Goal: Check status: Check status

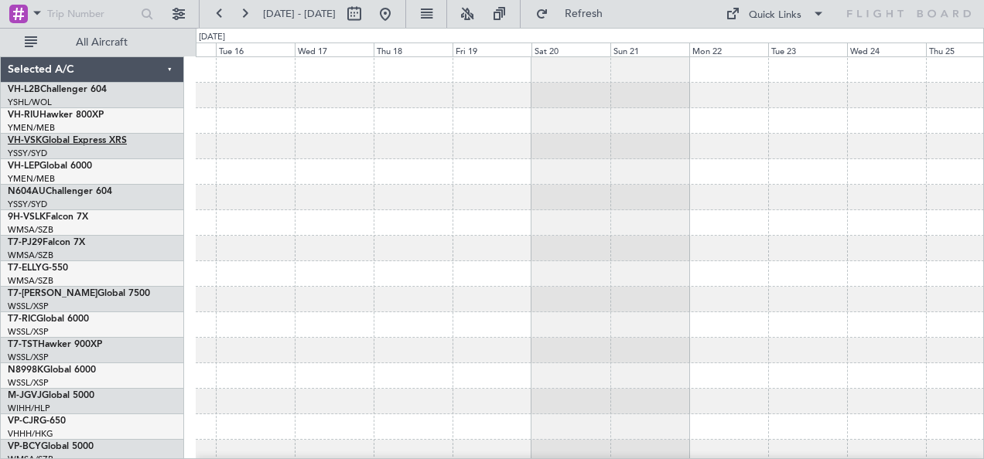
click at [42, 137] on link "VH-VSK Global Express XRS" at bounding box center [67, 140] width 119 height 9
click at [219, 15] on button at bounding box center [219, 14] width 25 height 25
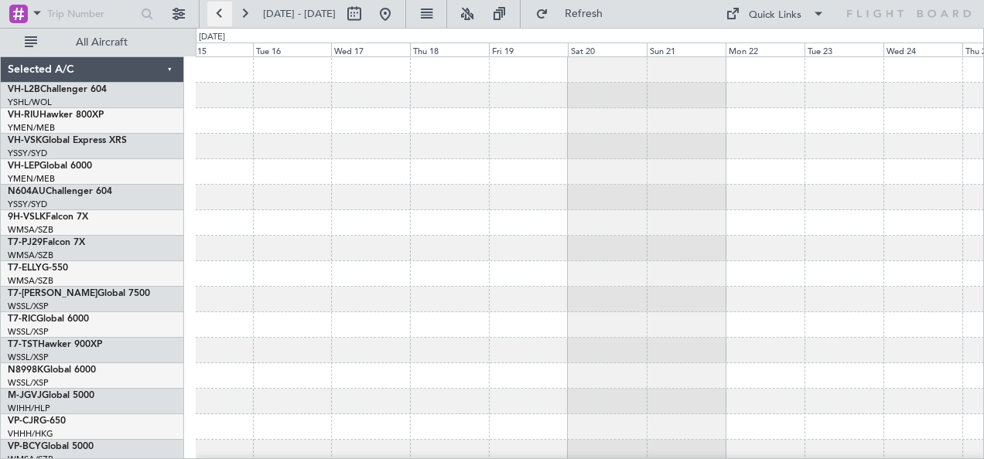
click at [219, 15] on button at bounding box center [219, 14] width 25 height 25
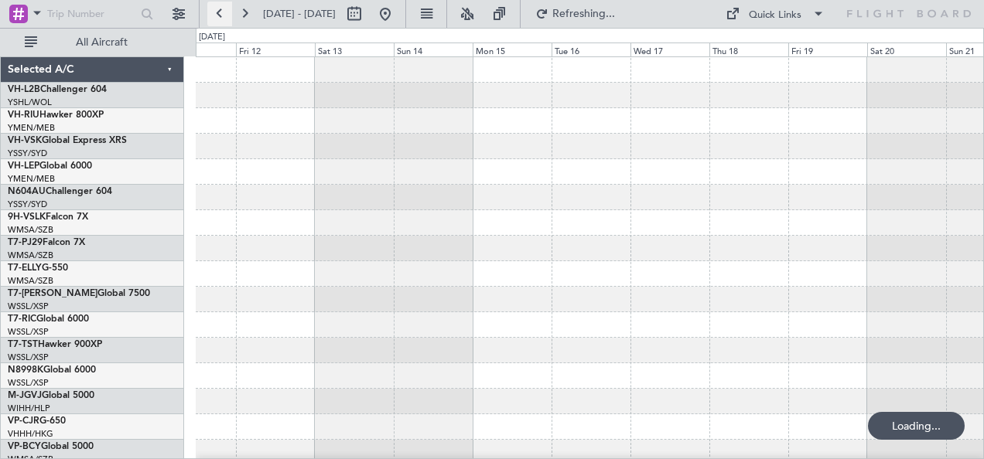
click at [219, 15] on button at bounding box center [219, 14] width 25 height 25
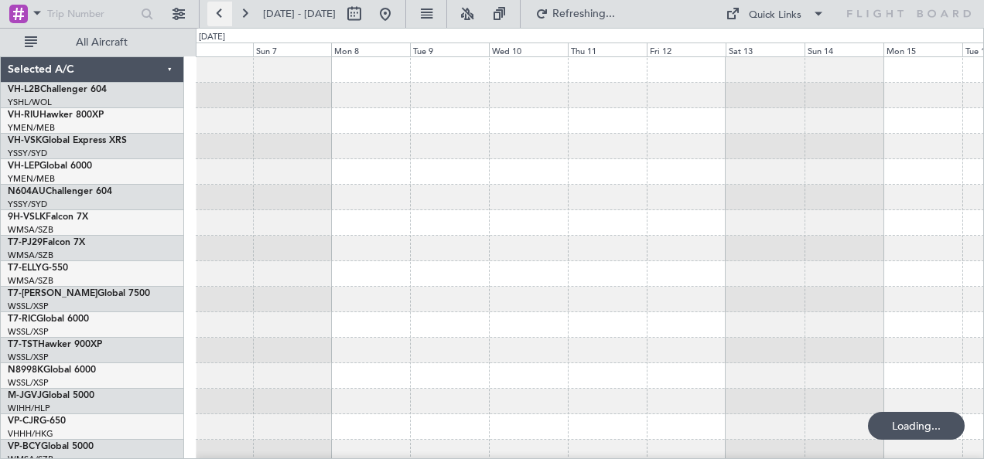
click at [219, 15] on button at bounding box center [219, 14] width 25 height 25
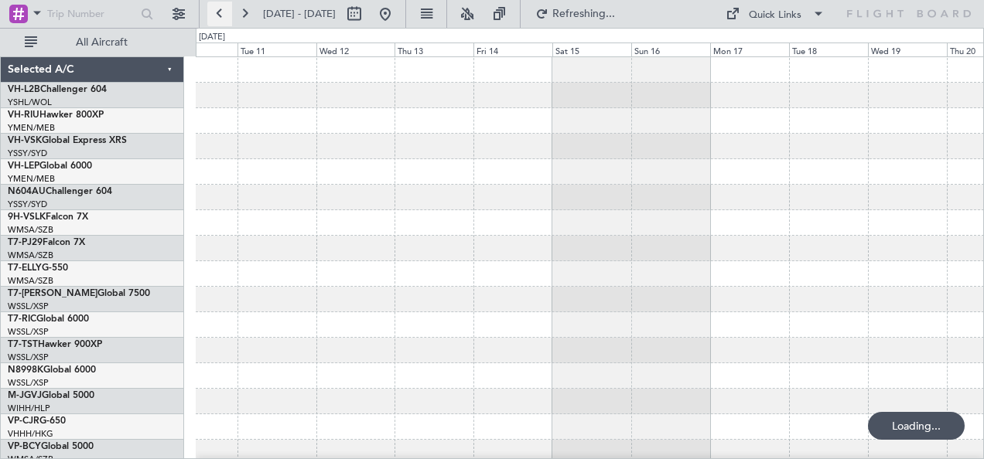
click at [219, 15] on button at bounding box center [219, 14] width 25 height 25
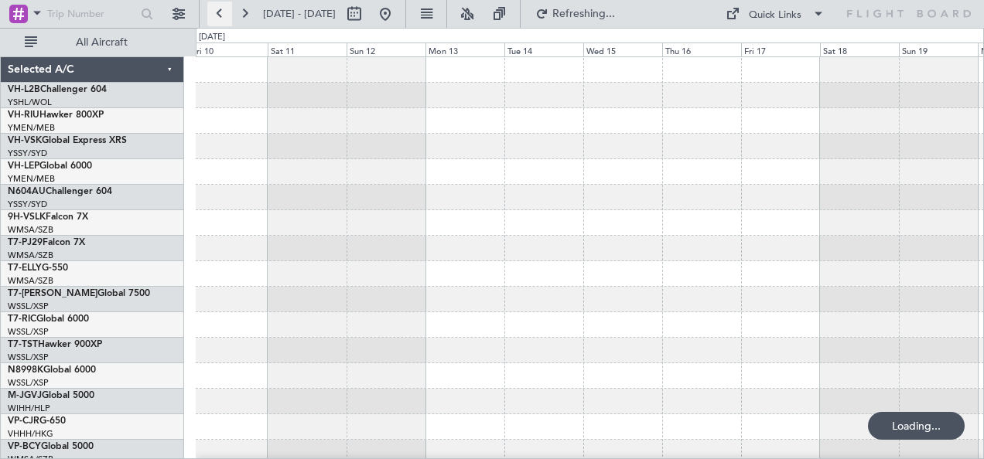
click at [219, 15] on button at bounding box center [219, 14] width 25 height 25
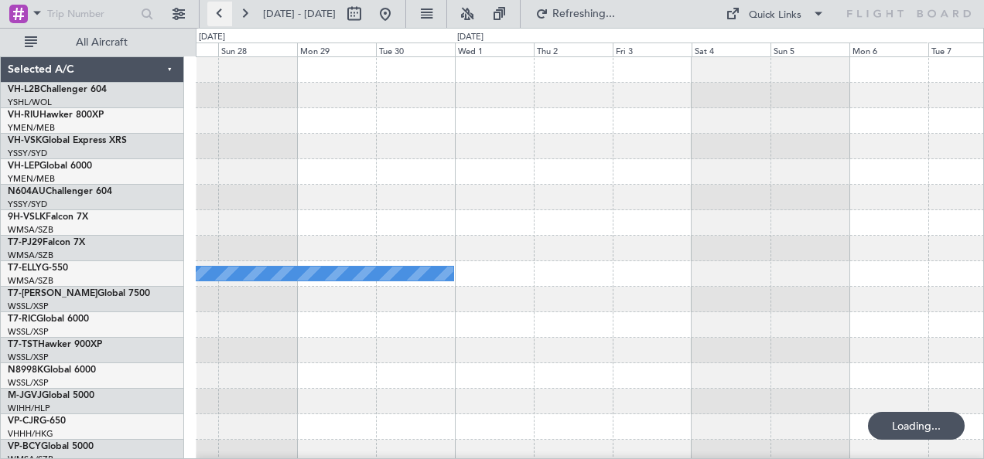
click at [219, 15] on button at bounding box center [219, 14] width 25 height 25
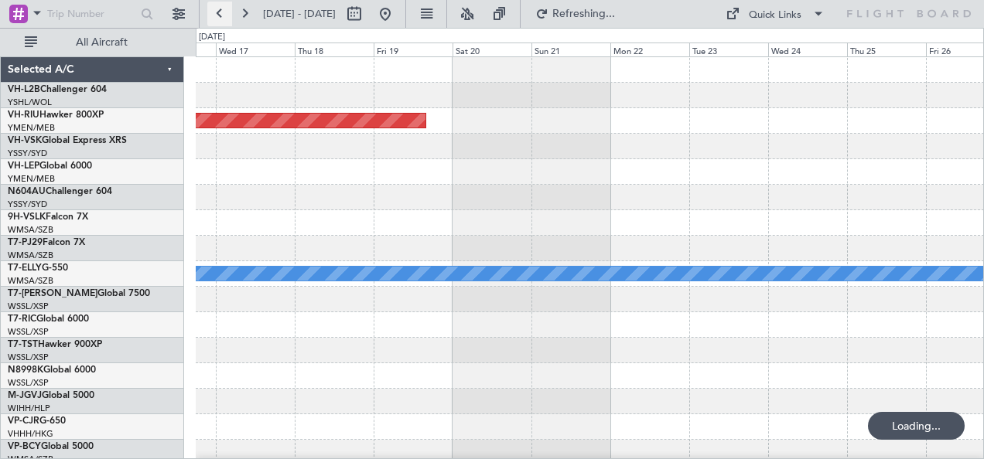
click at [219, 15] on button at bounding box center [219, 14] width 25 height 25
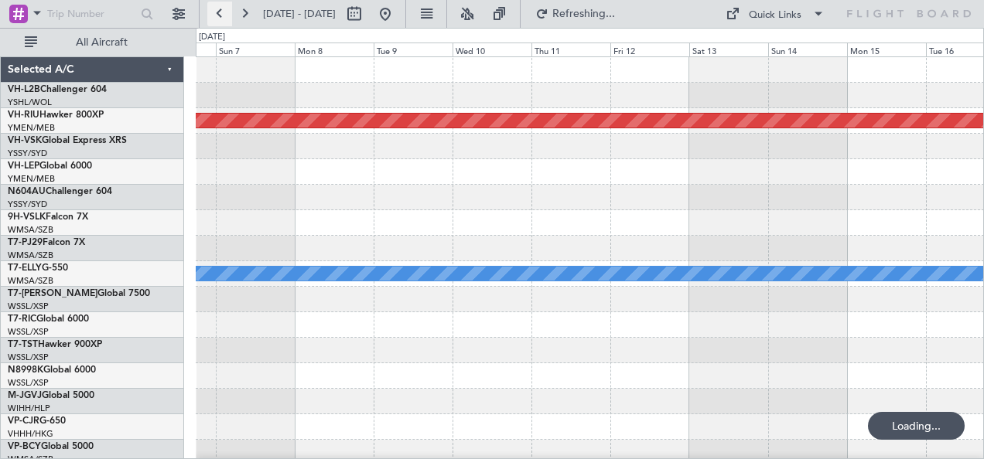
click at [219, 15] on button at bounding box center [219, 14] width 25 height 25
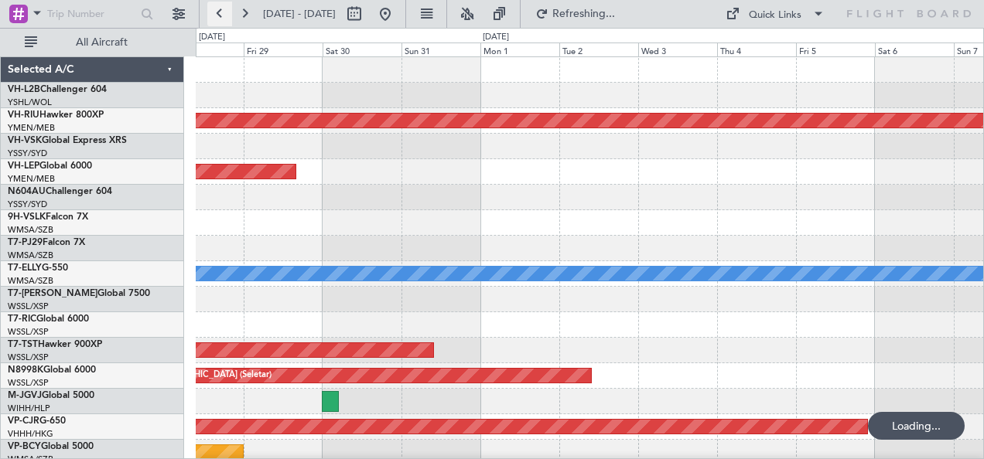
click at [219, 15] on button at bounding box center [219, 14] width 25 height 25
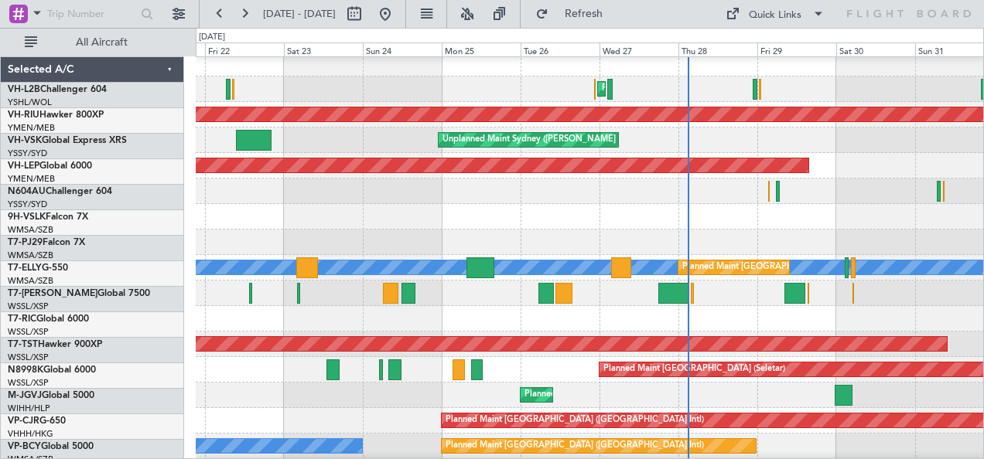
scroll to position [6, 0]
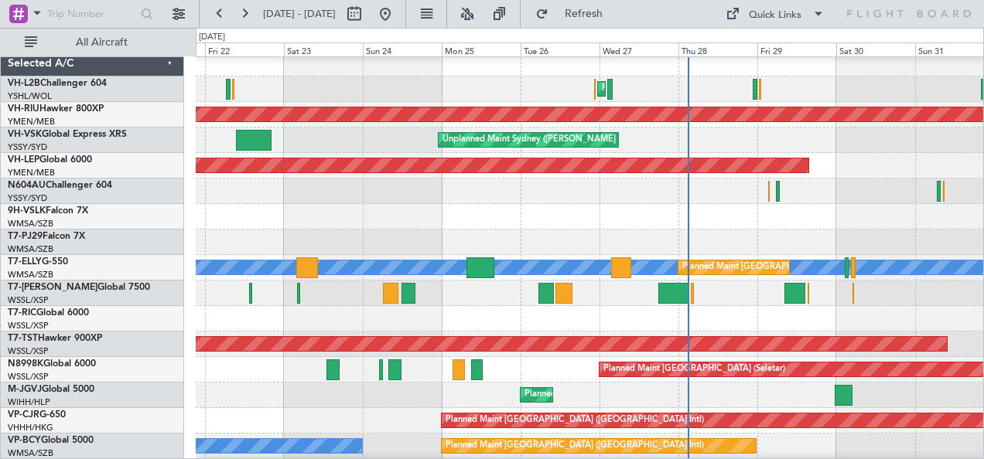
click at [432, 210] on div "Planned Maint Sydney ([PERSON_NAME] Intl) Unplanned Maint Sydney ([PERSON_NAME]…" at bounding box center [590, 268] width 788 height 434
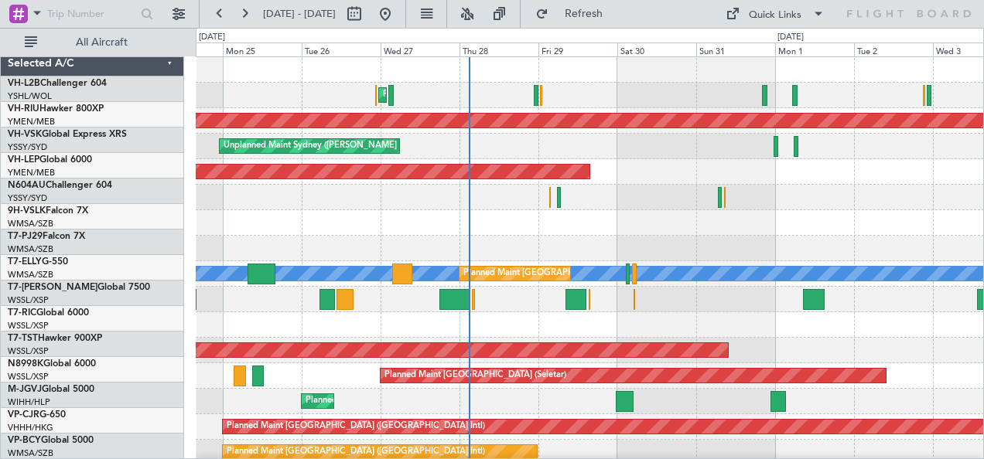
scroll to position [0, 0]
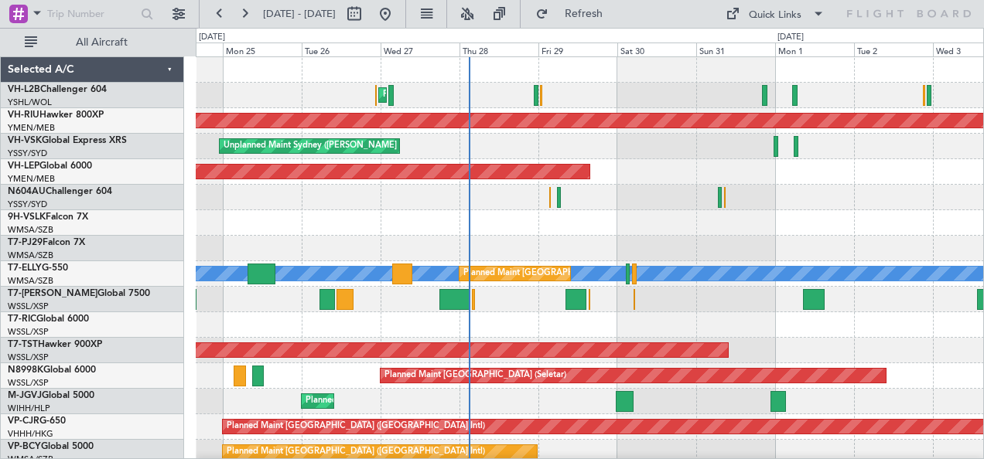
click at [682, 220] on div at bounding box center [590, 223] width 788 height 26
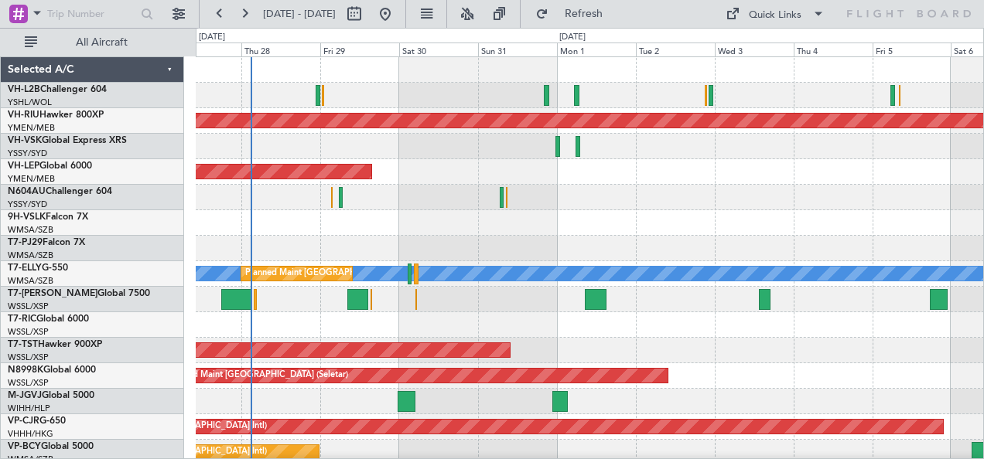
click at [420, 199] on div at bounding box center [590, 198] width 788 height 26
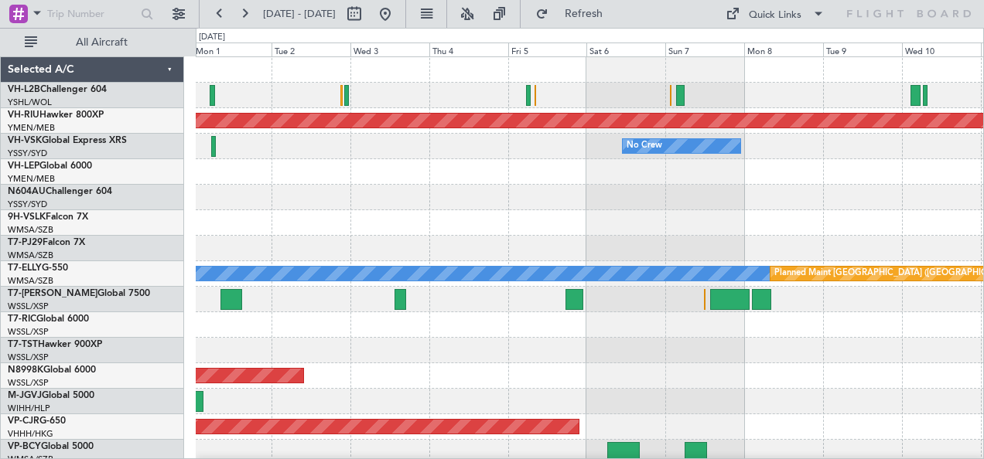
click at [812, 193] on div at bounding box center [590, 198] width 788 height 26
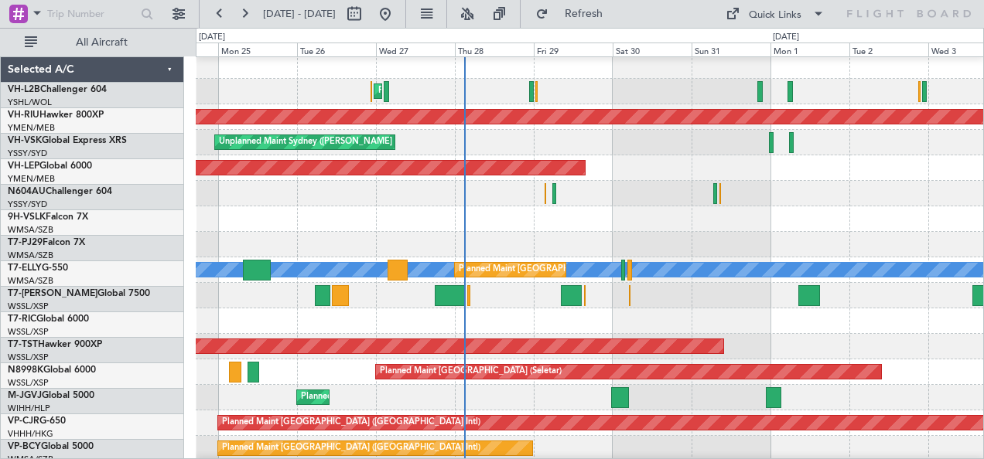
scroll to position [4, 0]
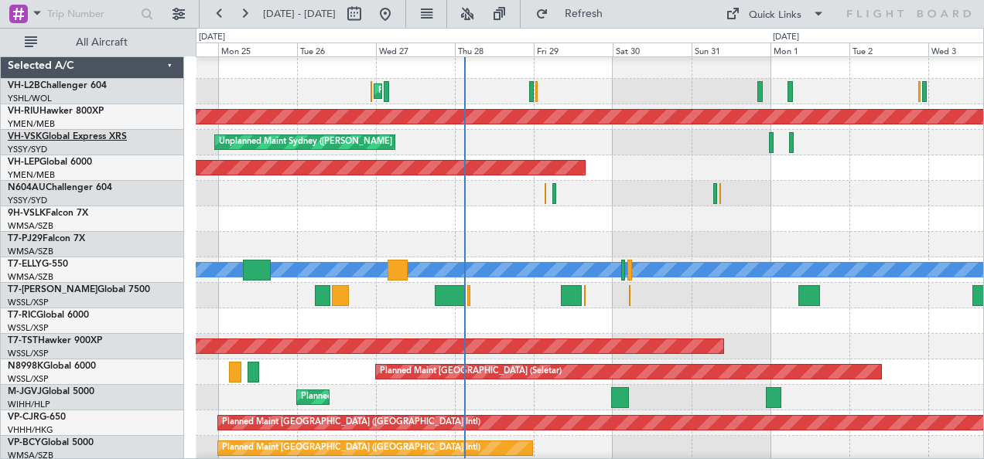
click at [46, 136] on link "VH-VSK Global Express XRS" at bounding box center [67, 136] width 119 height 9
